Goal: Obtain resource: Download file/media

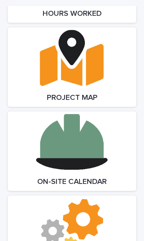
scroll to position [1356, 0]
click at [82, 134] on link "Open Link" at bounding box center [72, 150] width 129 height 79
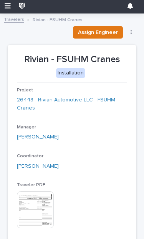
click at [92, 100] on link "26448 - Rivian Automotive LLC - FSUHM Cranes" at bounding box center [72, 106] width 111 height 16
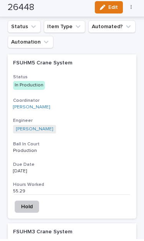
scroll to position [1679, 0]
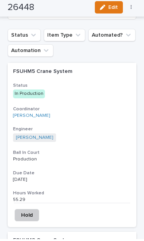
click at [27, 91] on div "In Production" at bounding box center [29, 95] width 32 height 8
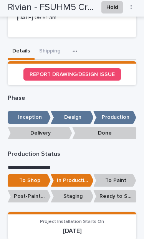
scroll to position [297, 0]
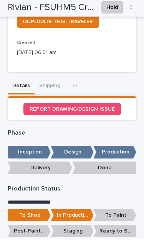
click at [45, 83] on button "Shipping" at bounding box center [50, 88] width 30 height 16
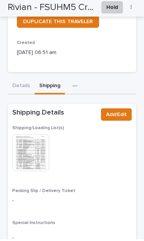
click at [36, 151] on img at bounding box center [30, 154] width 37 height 37
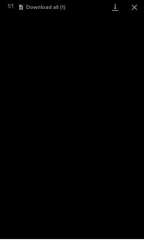
click at [117, 9] on link "Download" at bounding box center [115, 9] width 19 height 18
